Goal: Information Seeking & Learning: Learn about a topic

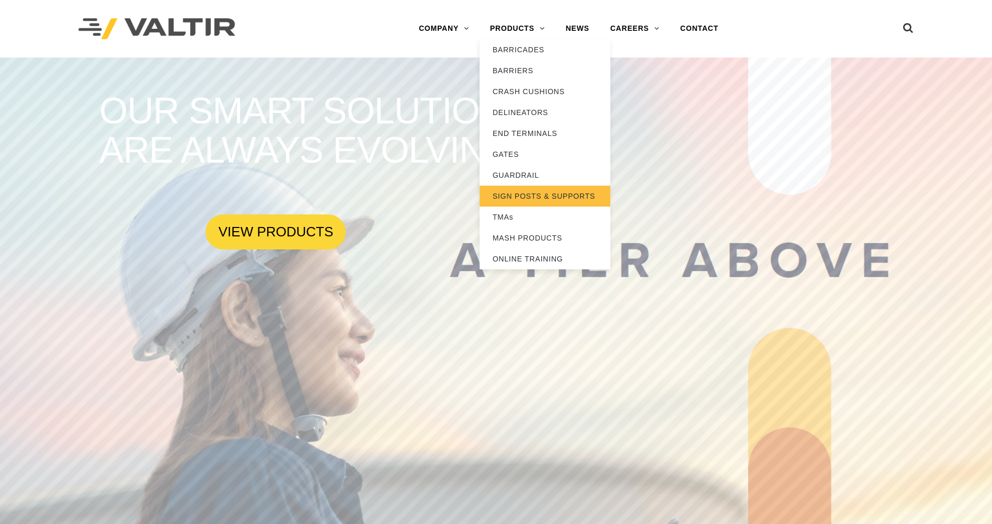
click at [498, 196] on link "SIGN POSTS & SUPPORTS" at bounding box center [544, 196] width 131 height 21
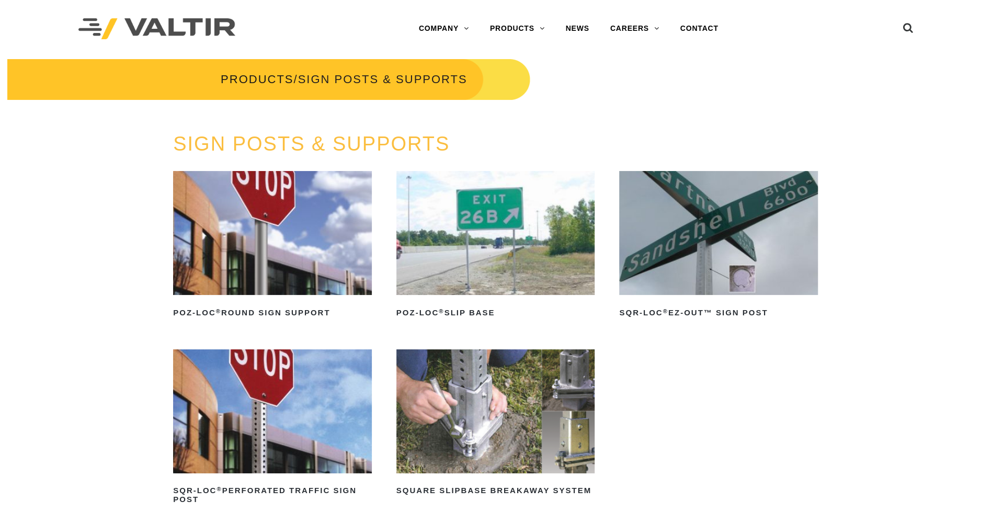
click at [285, 466] on img at bounding box center [272, 411] width 199 height 124
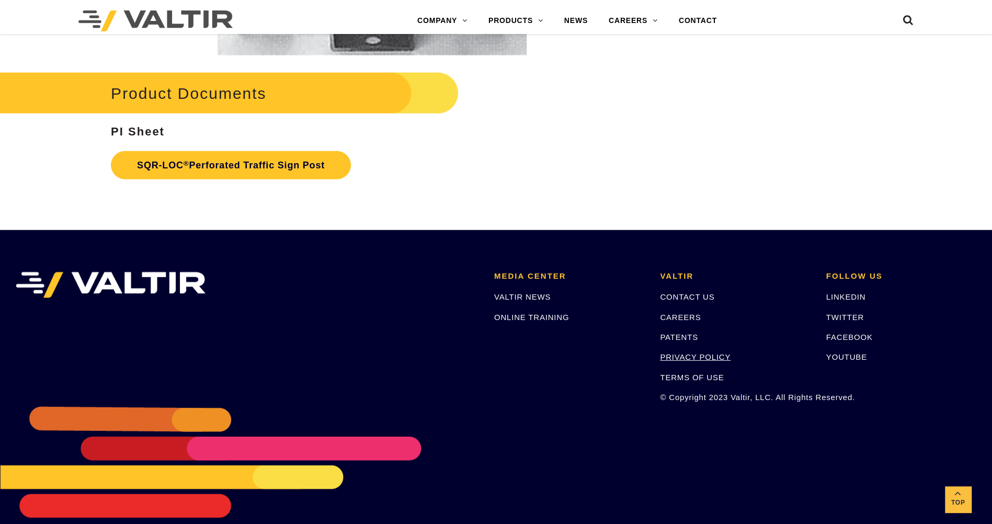
scroll to position [2039, 0]
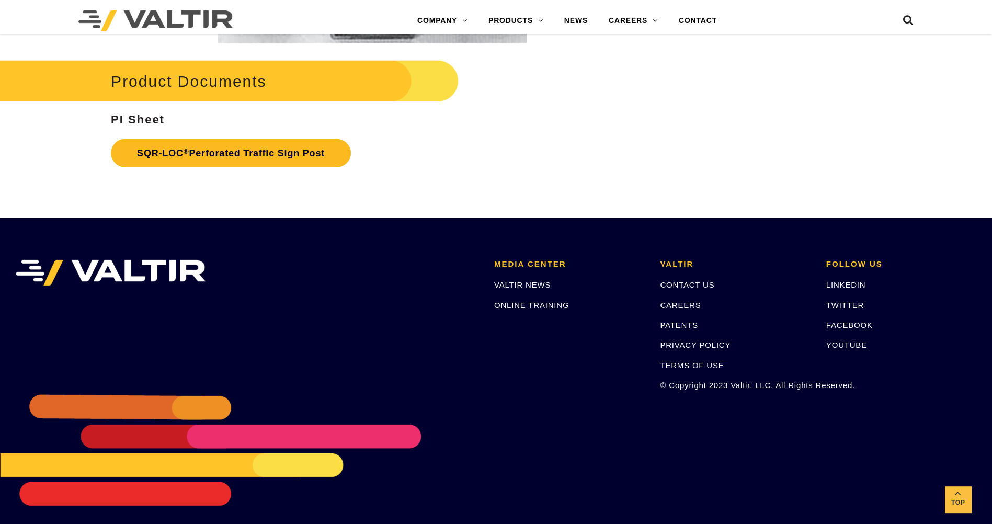
click at [236, 151] on link "SQR-LOC ® Perforated Traffic Sign Post" at bounding box center [231, 153] width 240 height 28
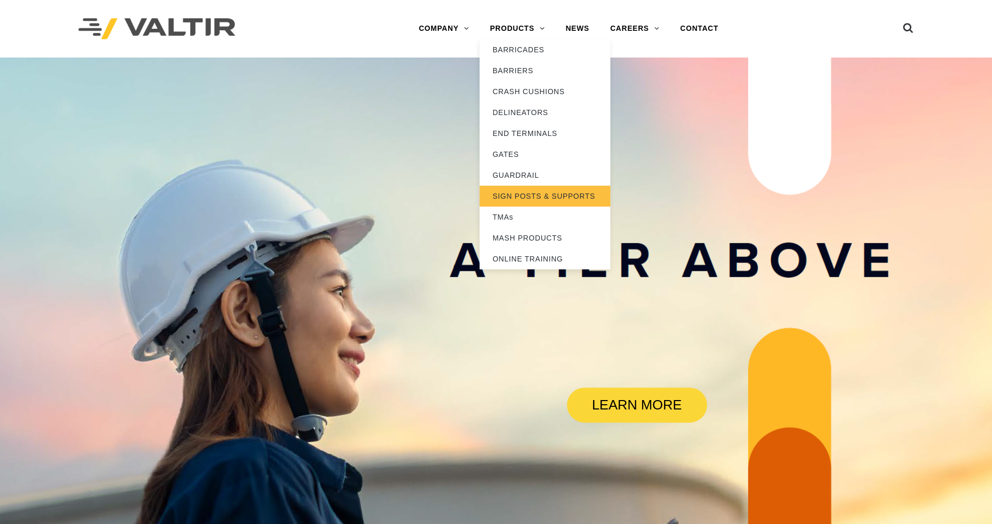
click at [549, 198] on link "SIGN POSTS & SUPPORTS" at bounding box center [544, 196] width 131 height 21
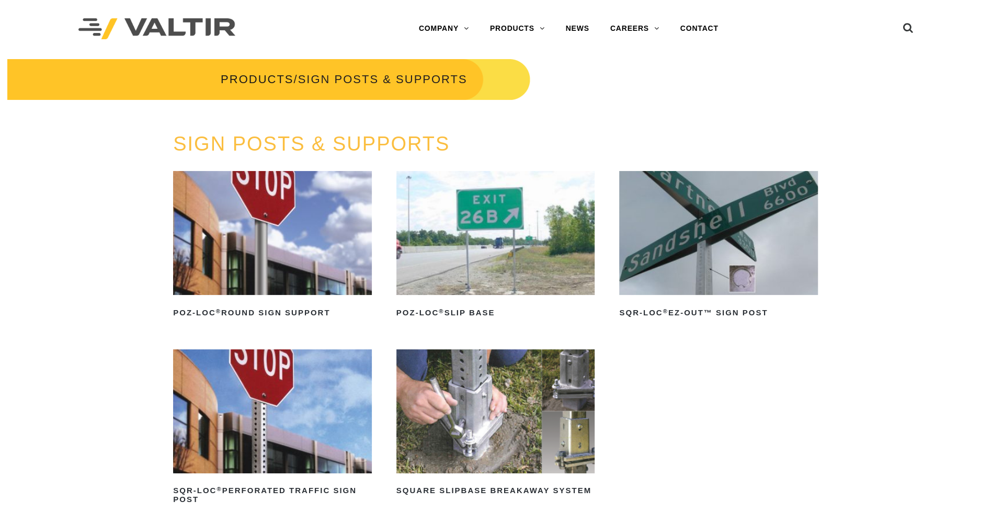
click at [287, 414] on img at bounding box center [272, 411] width 199 height 124
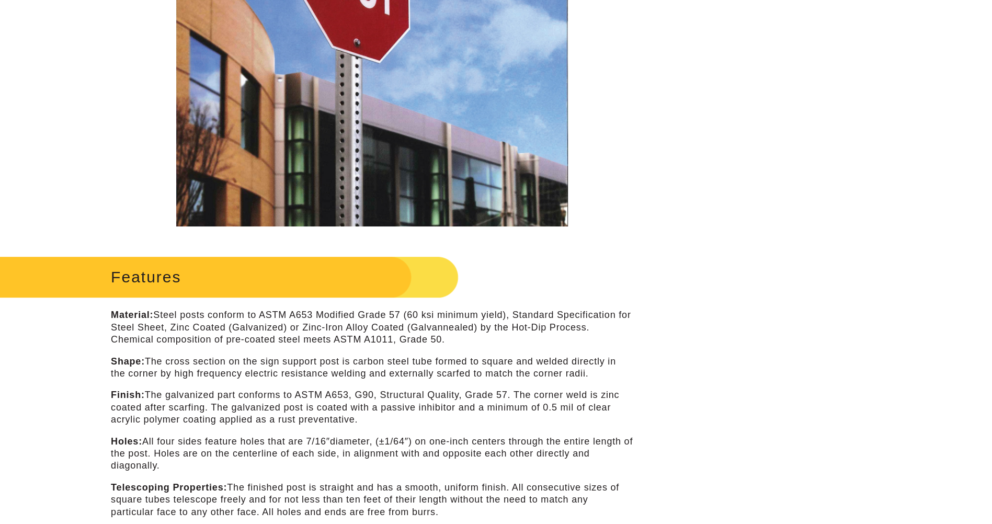
scroll to position [52, 0]
